Goal: Information Seeking & Learning: Learn about a topic

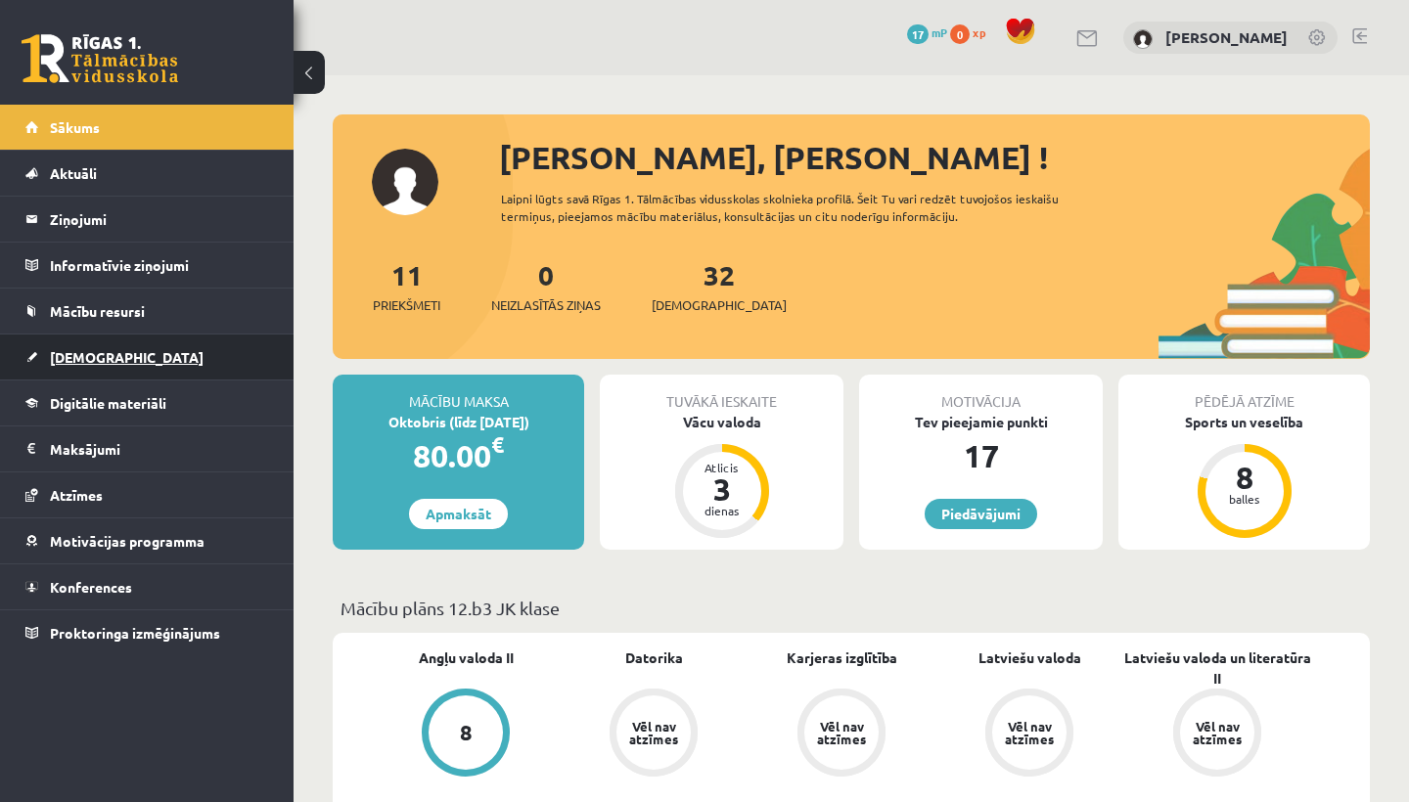
click at [155, 356] on link "[DEMOGRAPHIC_DATA]" at bounding box center [147, 357] width 244 height 45
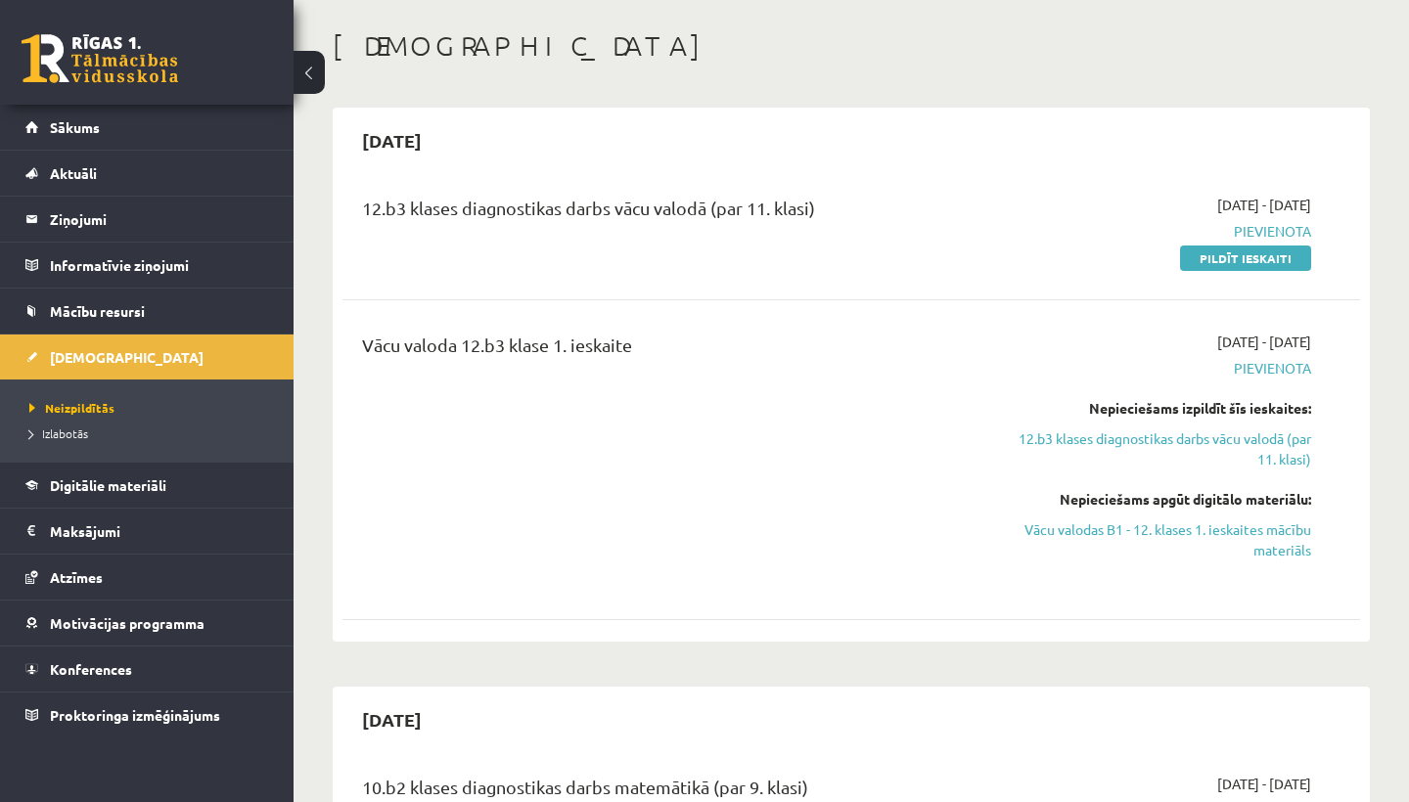
scroll to position [86, 0]
click at [1236, 523] on link "Vācu valodas B1 - 12. klases 1. ieskaites mācību materiāls" at bounding box center [1162, 538] width 296 height 41
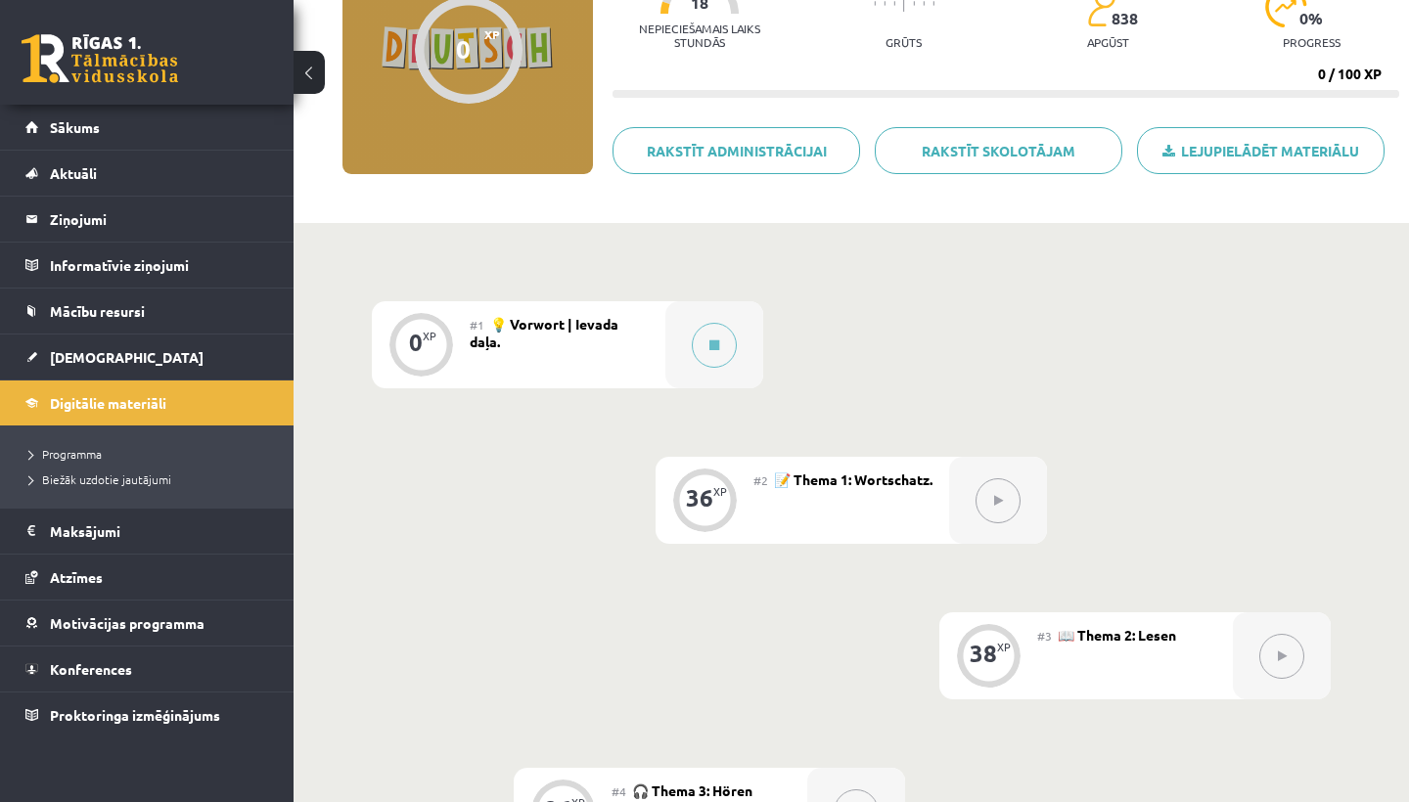
scroll to position [202, 0]
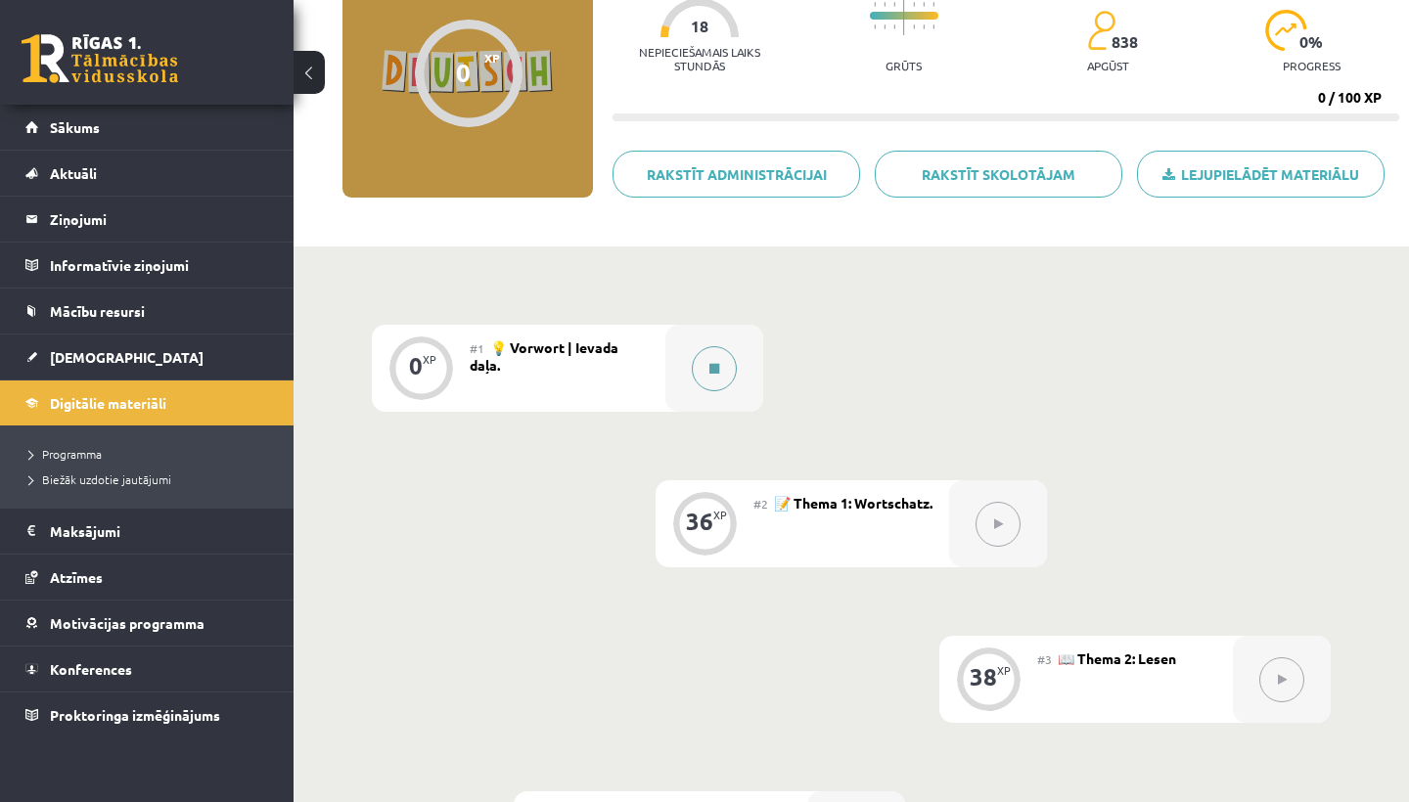
click at [725, 356] on button at bounding box center [714, 368] width 45 height 45
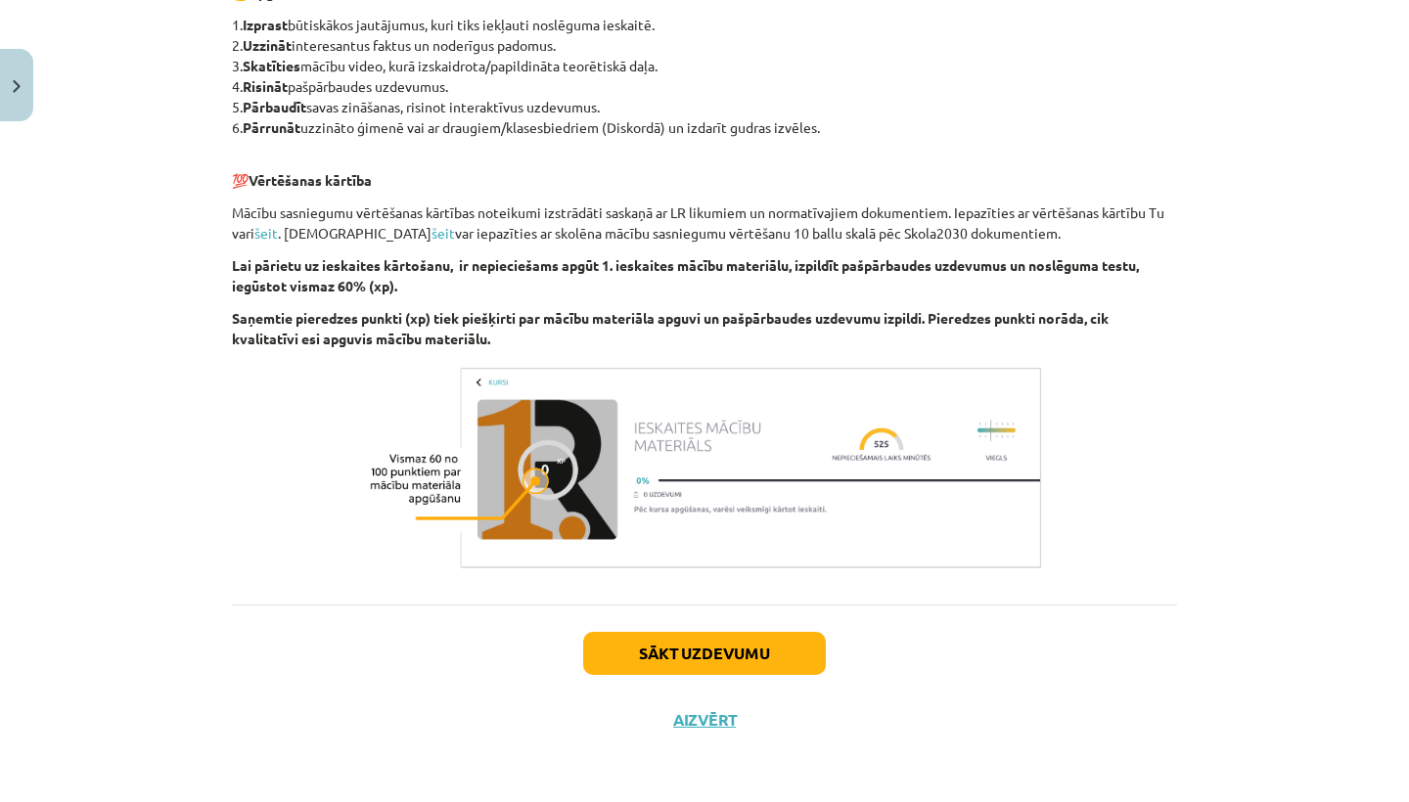
scroll to position [665, 0]
click at [686, 642] on button "Sākt uzdevumu" at bounding box center [704, 653] width 243 height 43
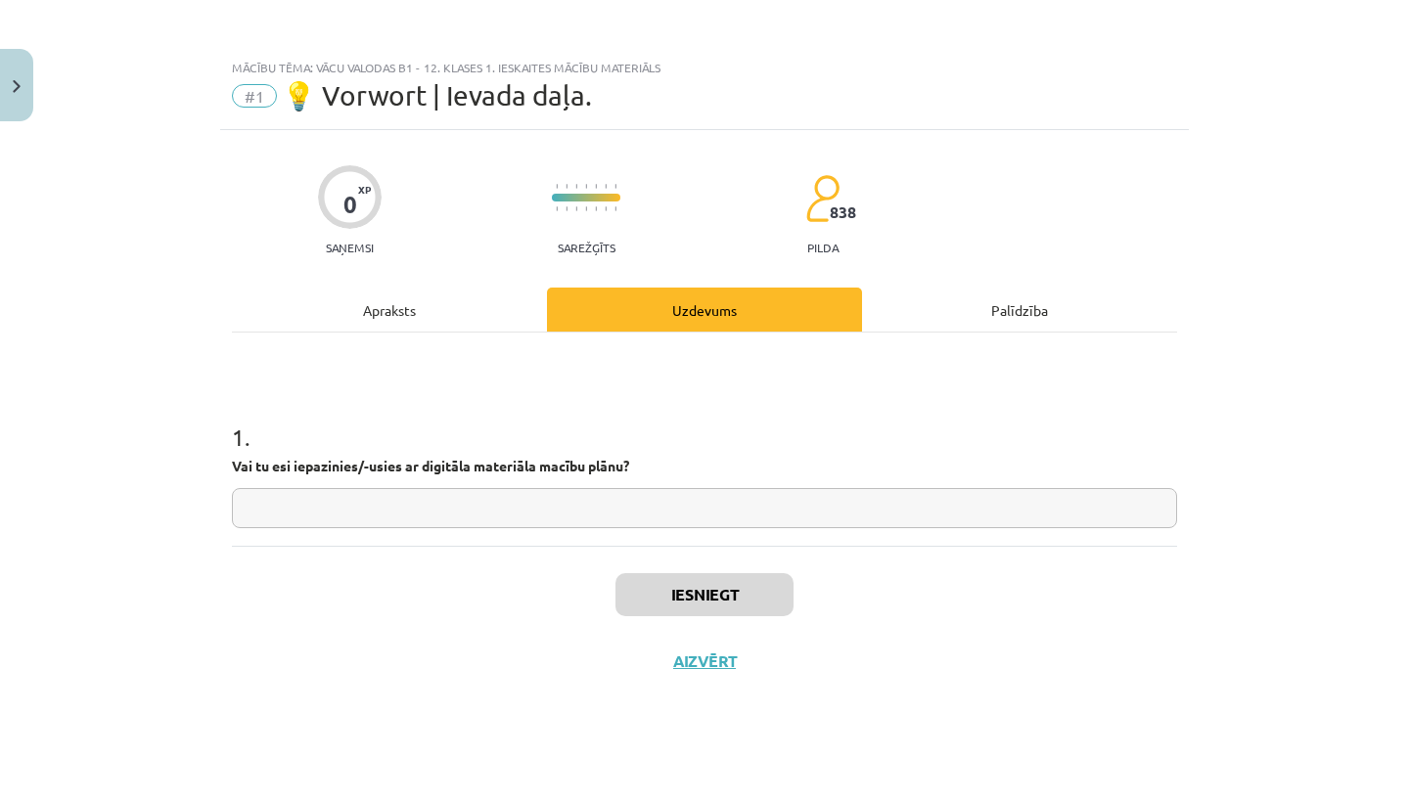
scroll to position [0, 0]
click at [707, 516] on input "text" at bounding box center [704, 508] width 945 height 40
type input "**"
click at [726, 601] on button "Iesniegt" at bounding box center [704, 594] width 178 height 43
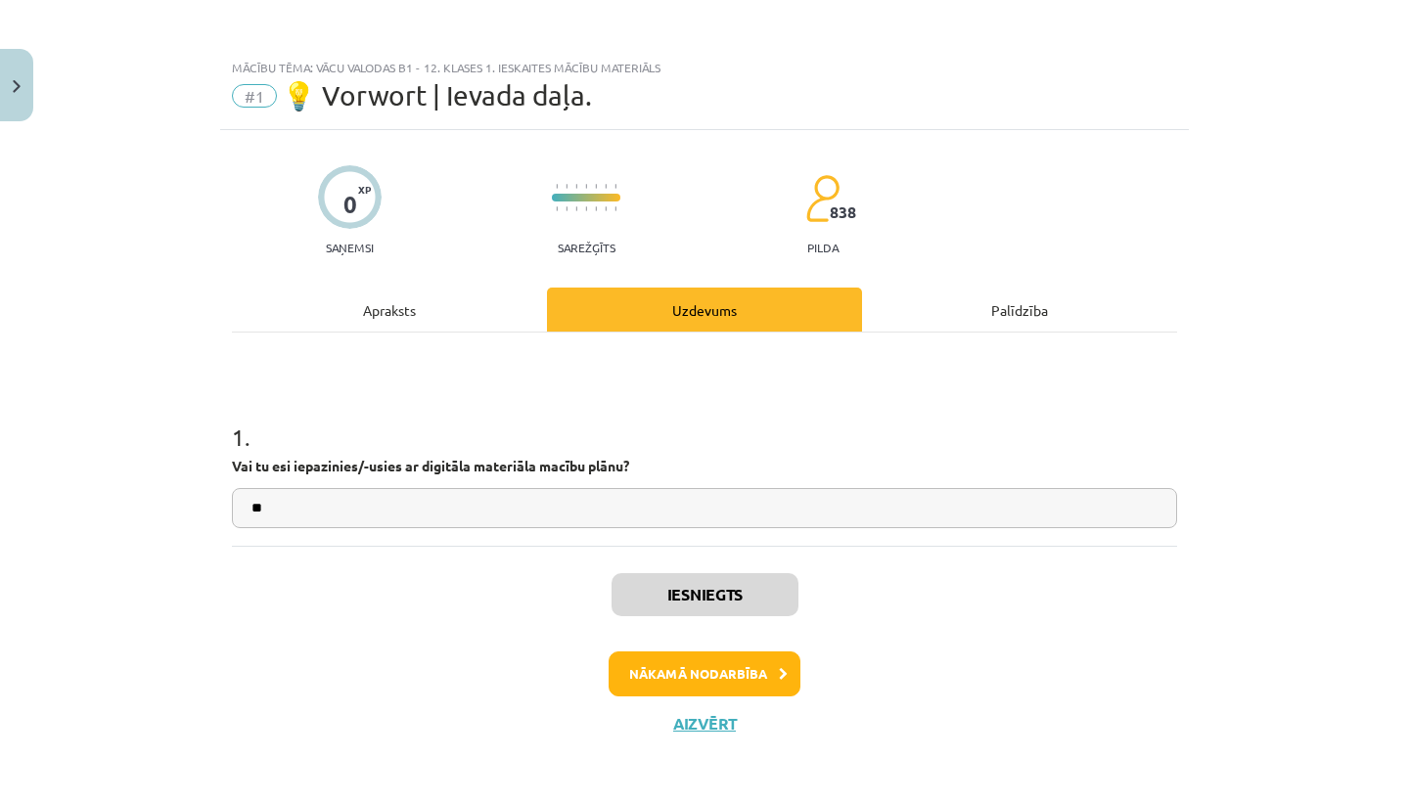
click at [758, 675] on button "Nākamā nodarbība" at bounding box center [704, 673] width 192 height 45
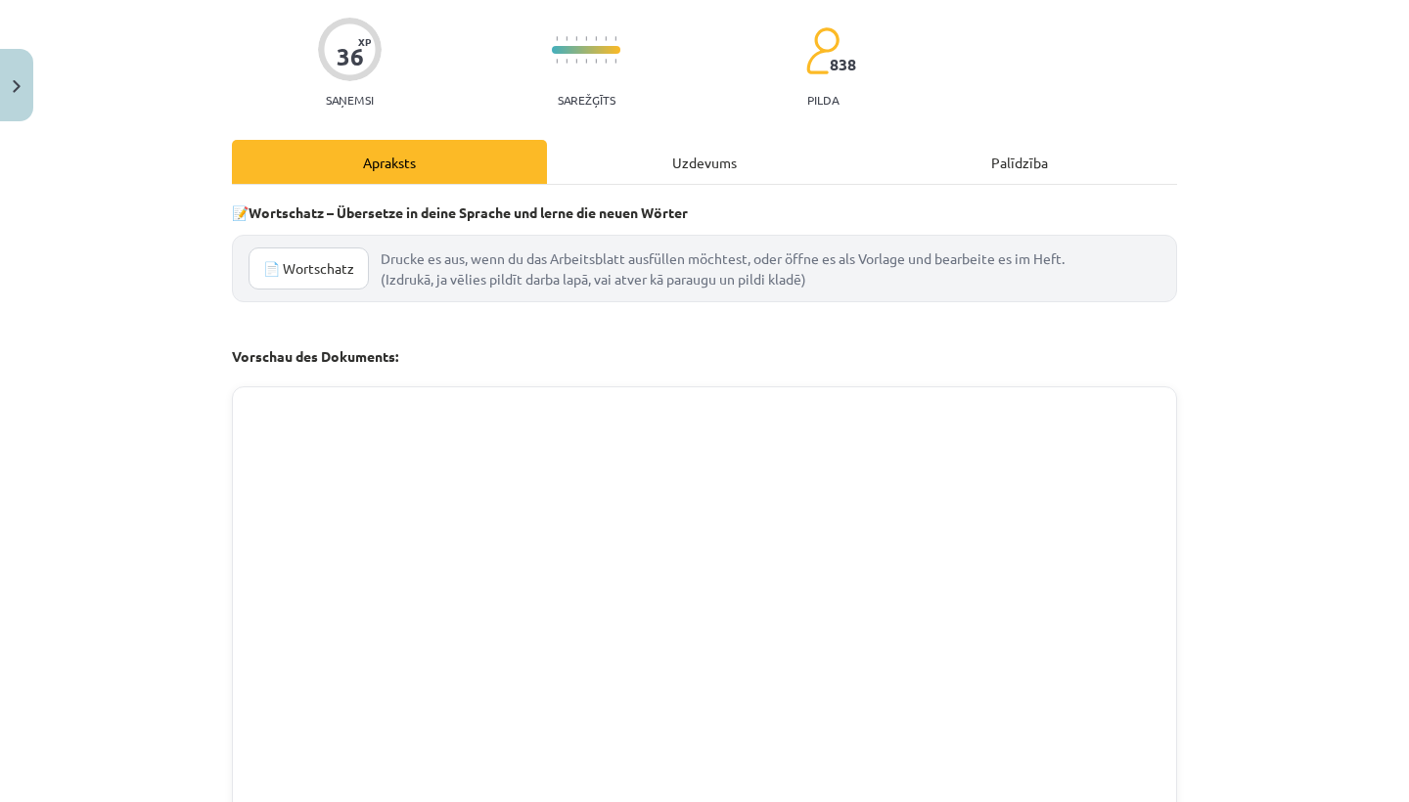
scroll to position [138, 0]
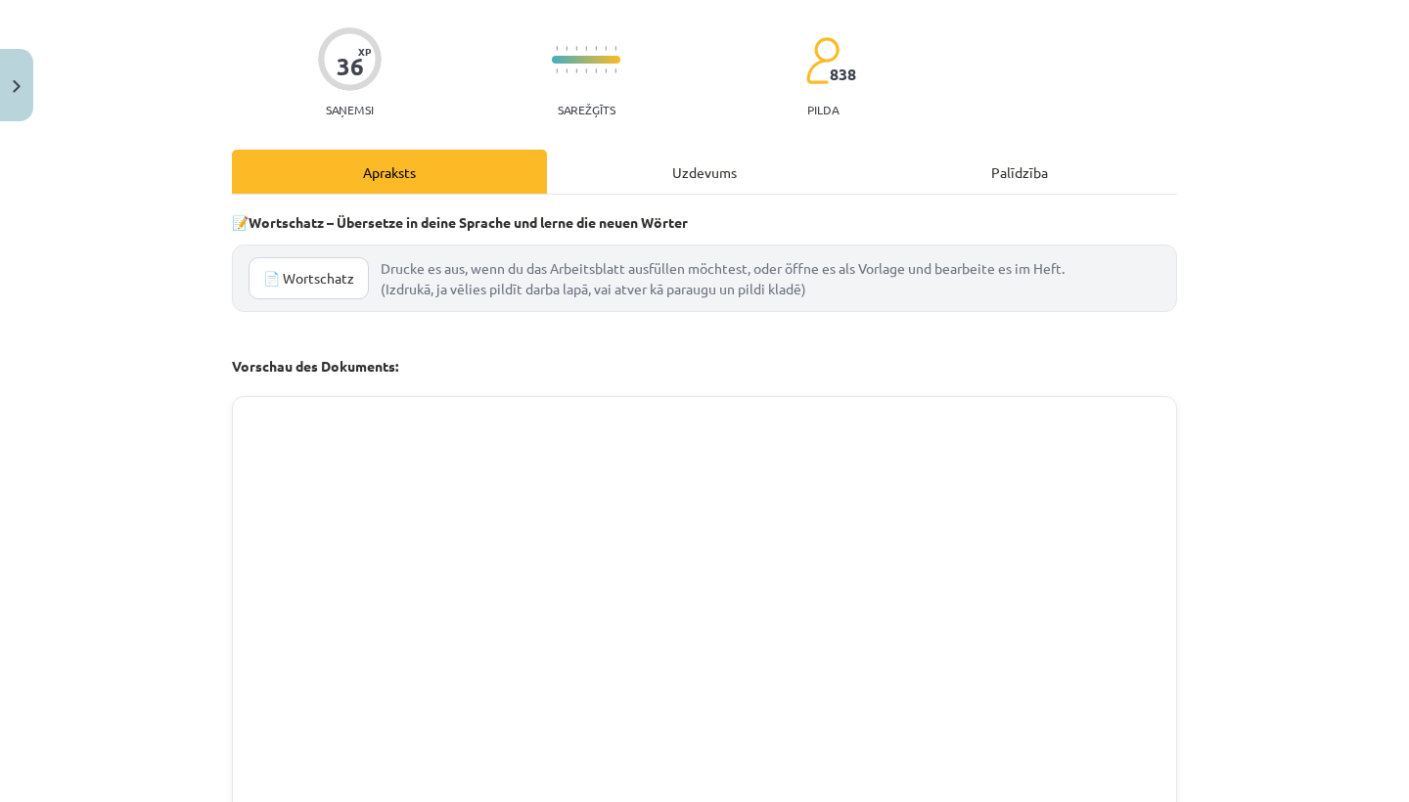
click at [352, 278] on link "📄 Wortschatz" at bounding box center [308, 278] width 120 height 42
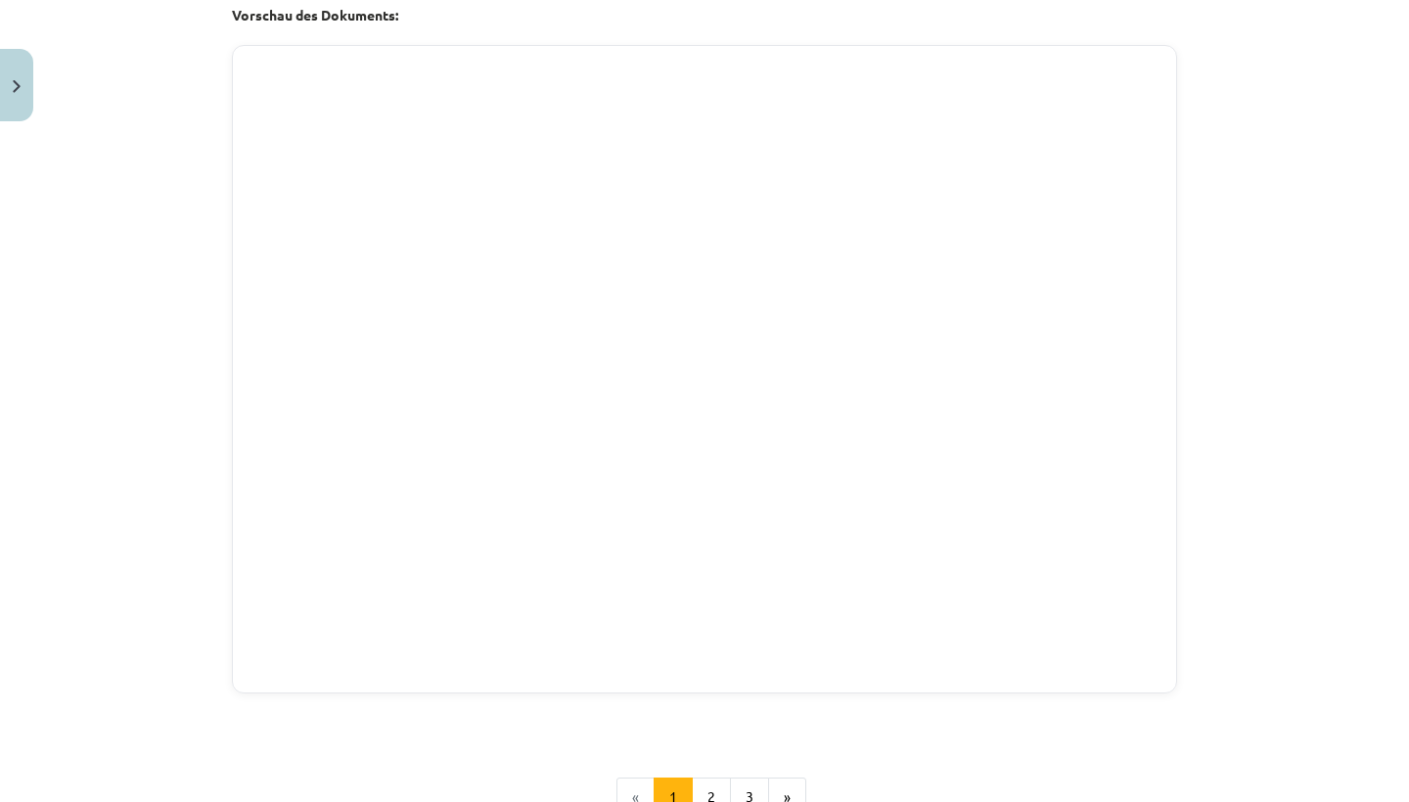
scroll to position [1996, 0]
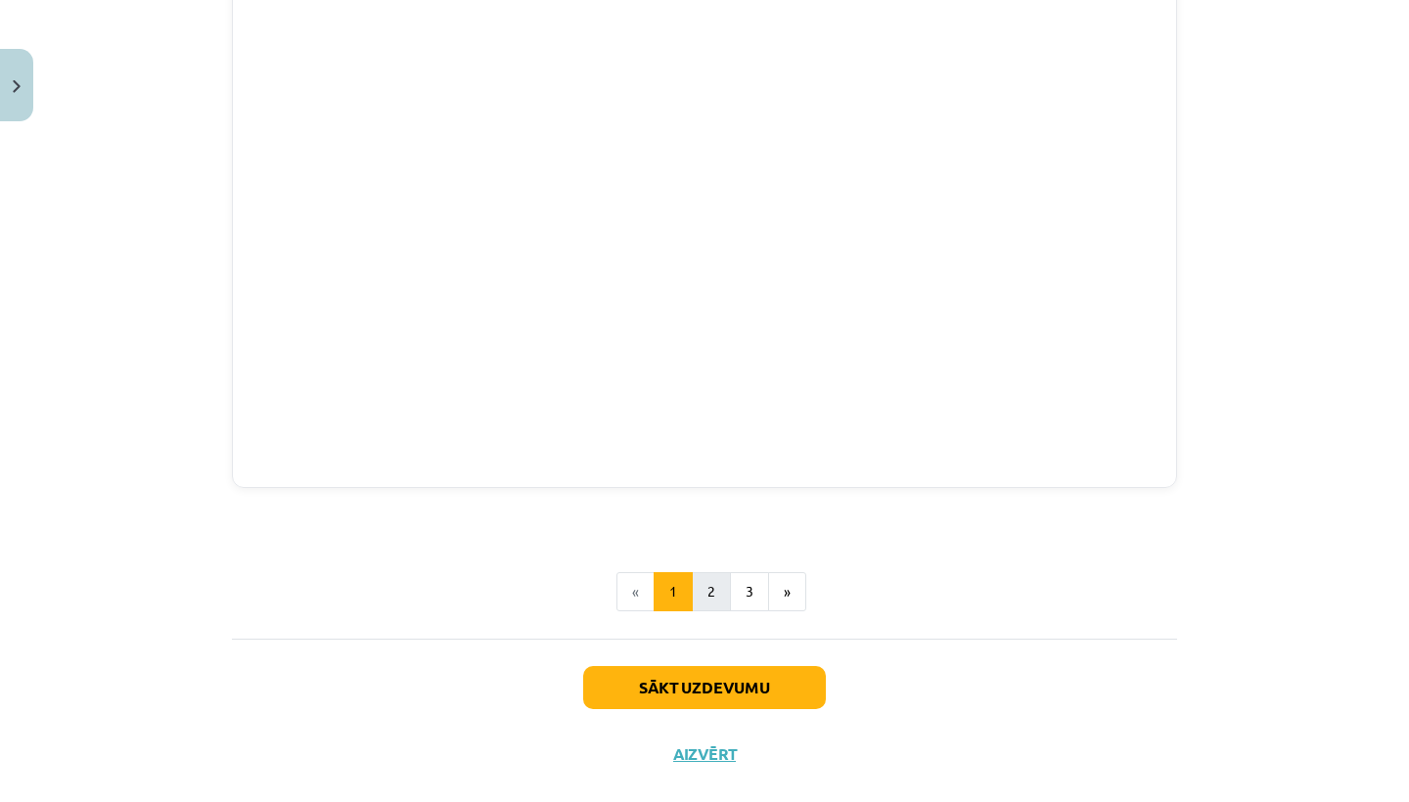
click at [705, 591] on button "2" at bounding box center [711, 591] width 39 height 39
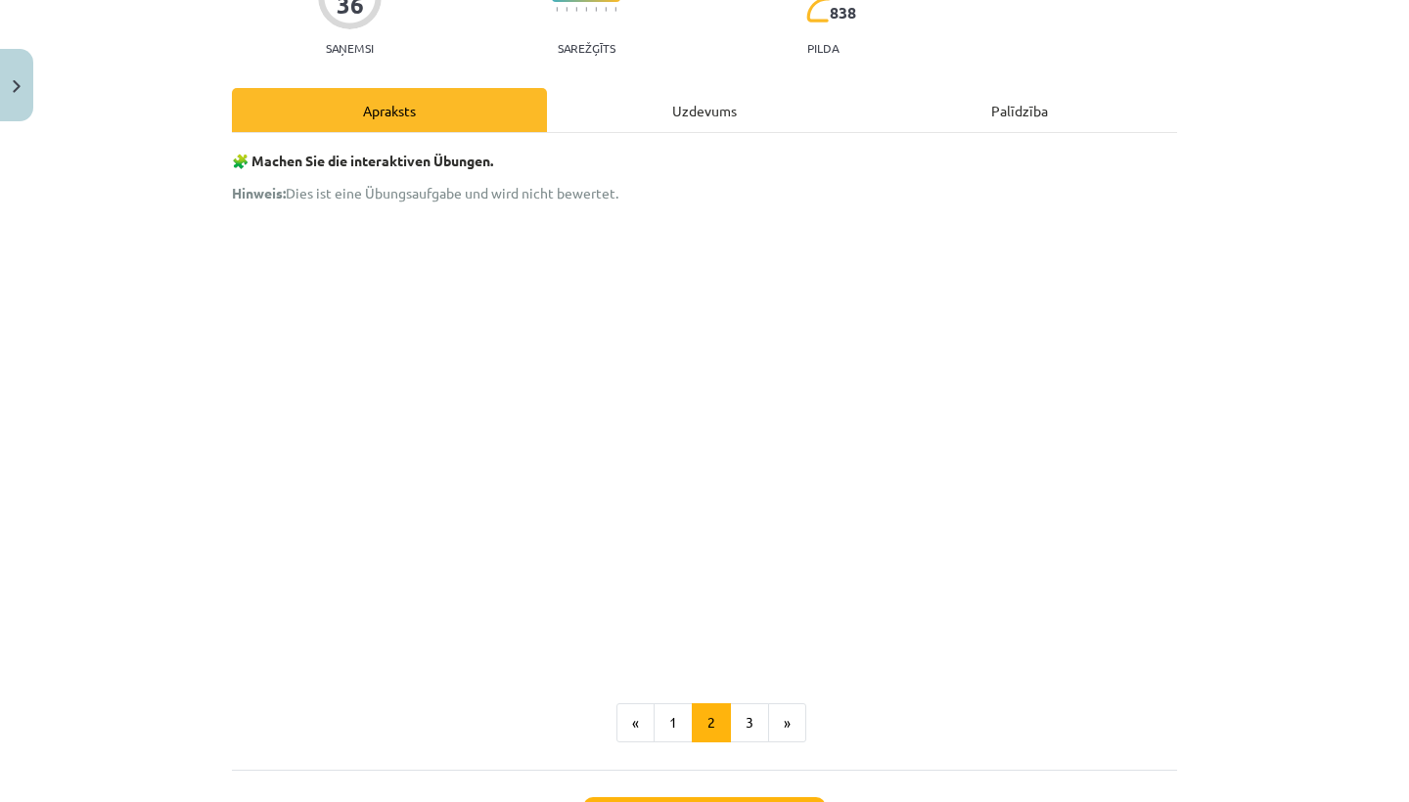
scroll to position [204, 0]
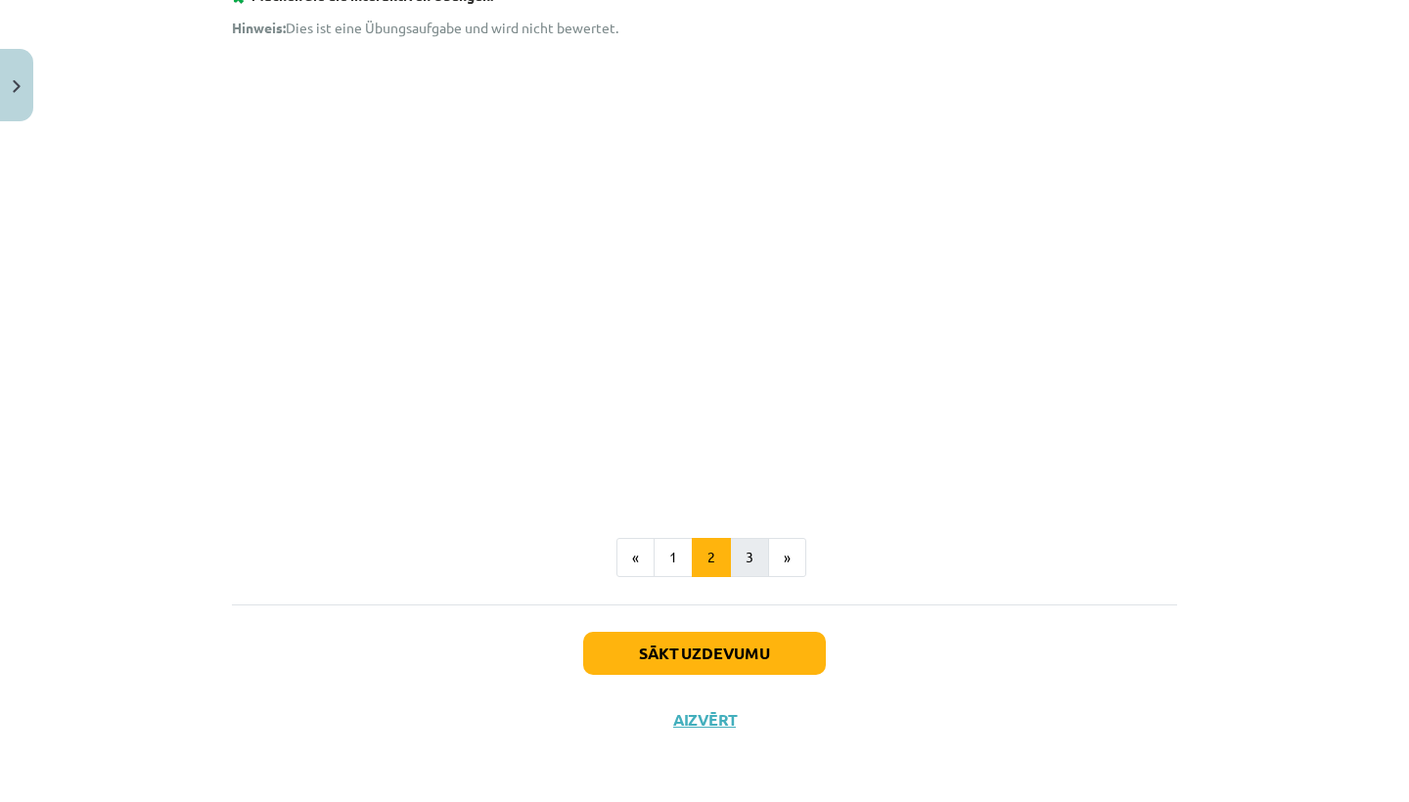
click at [750, 557] on button "3" at bounding box center [749, 557] width 39 height 39
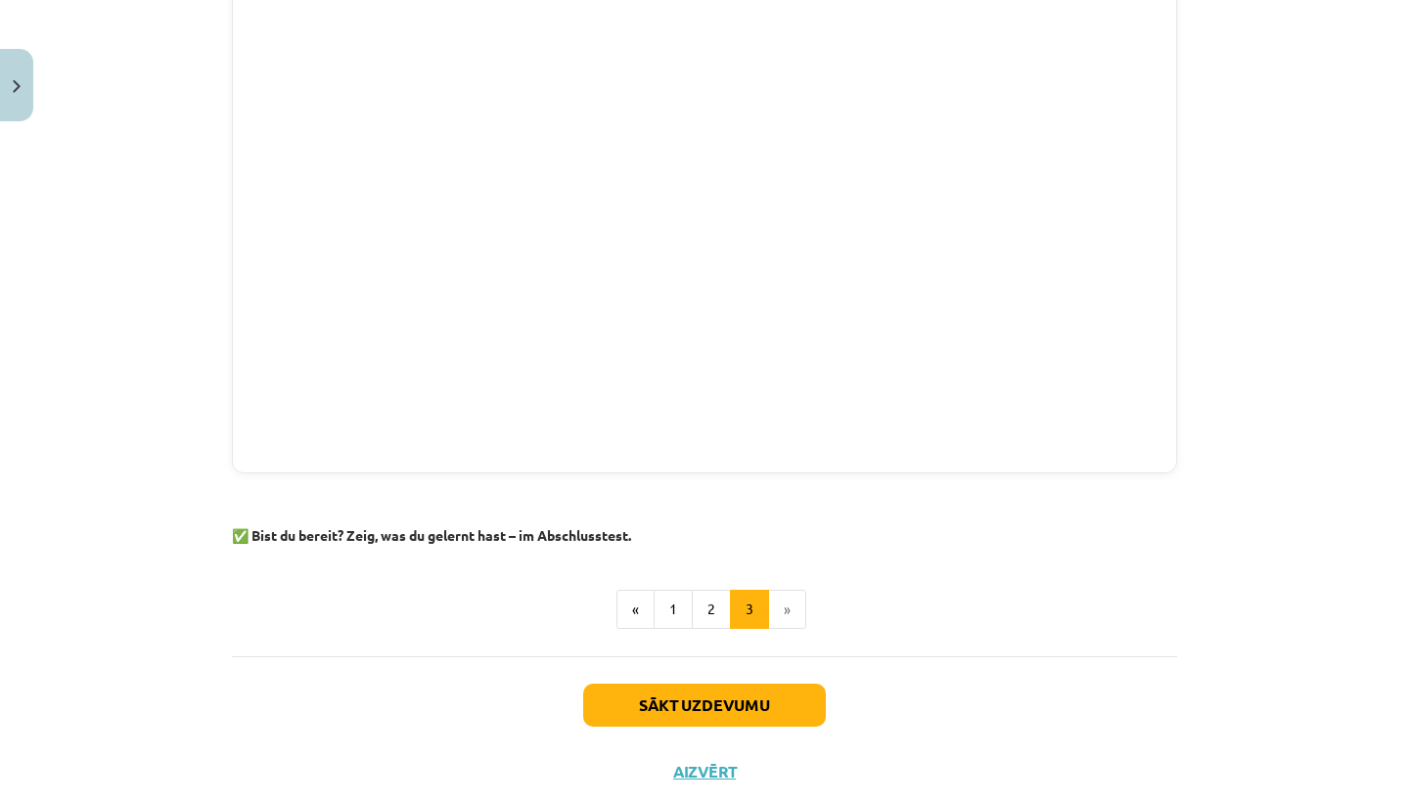
scroll to position [720, 0]
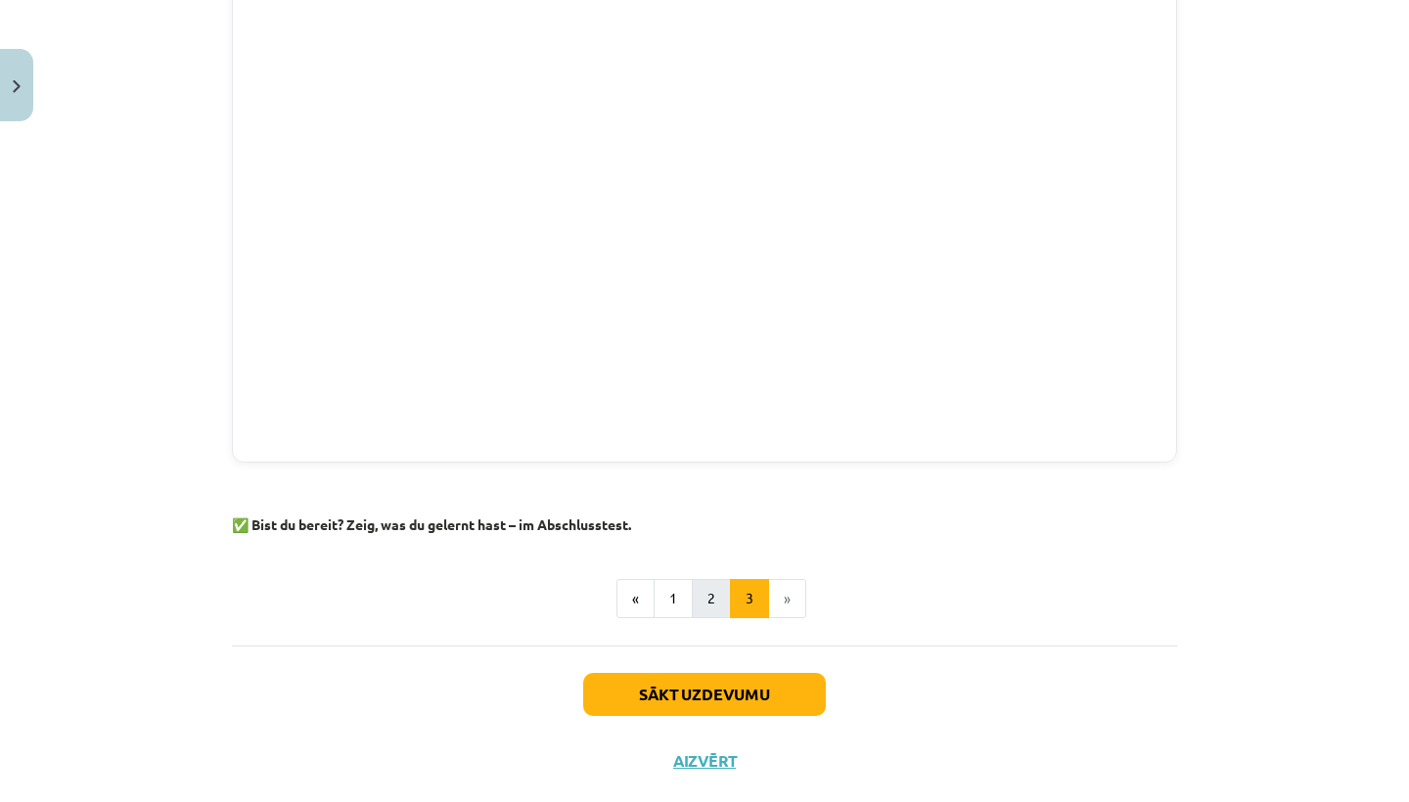
click at [710, 592] on button "2" at bounding box center [711, 598] width 39 height 39
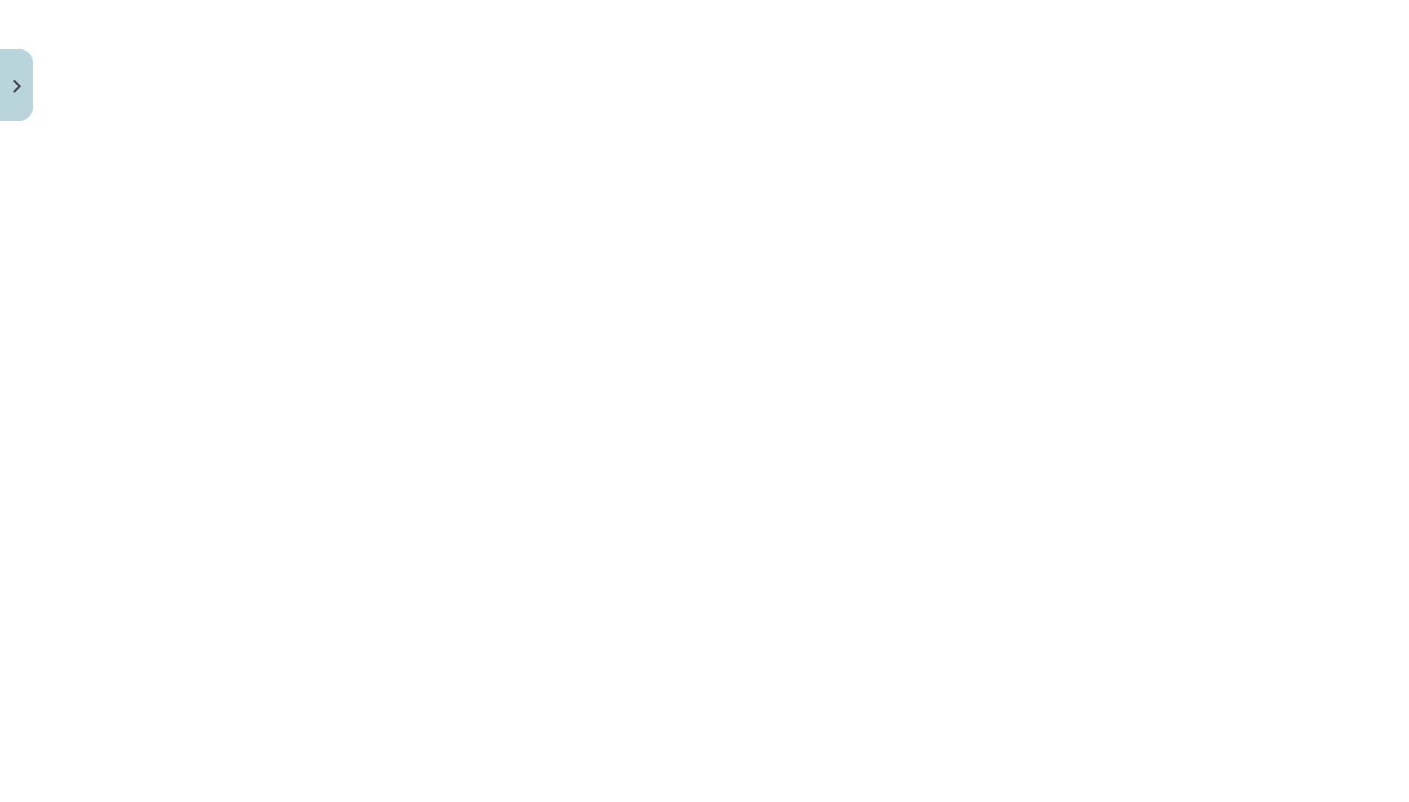
scroll to position [553, 0]
